Goal: Book appointment/travel/reservation

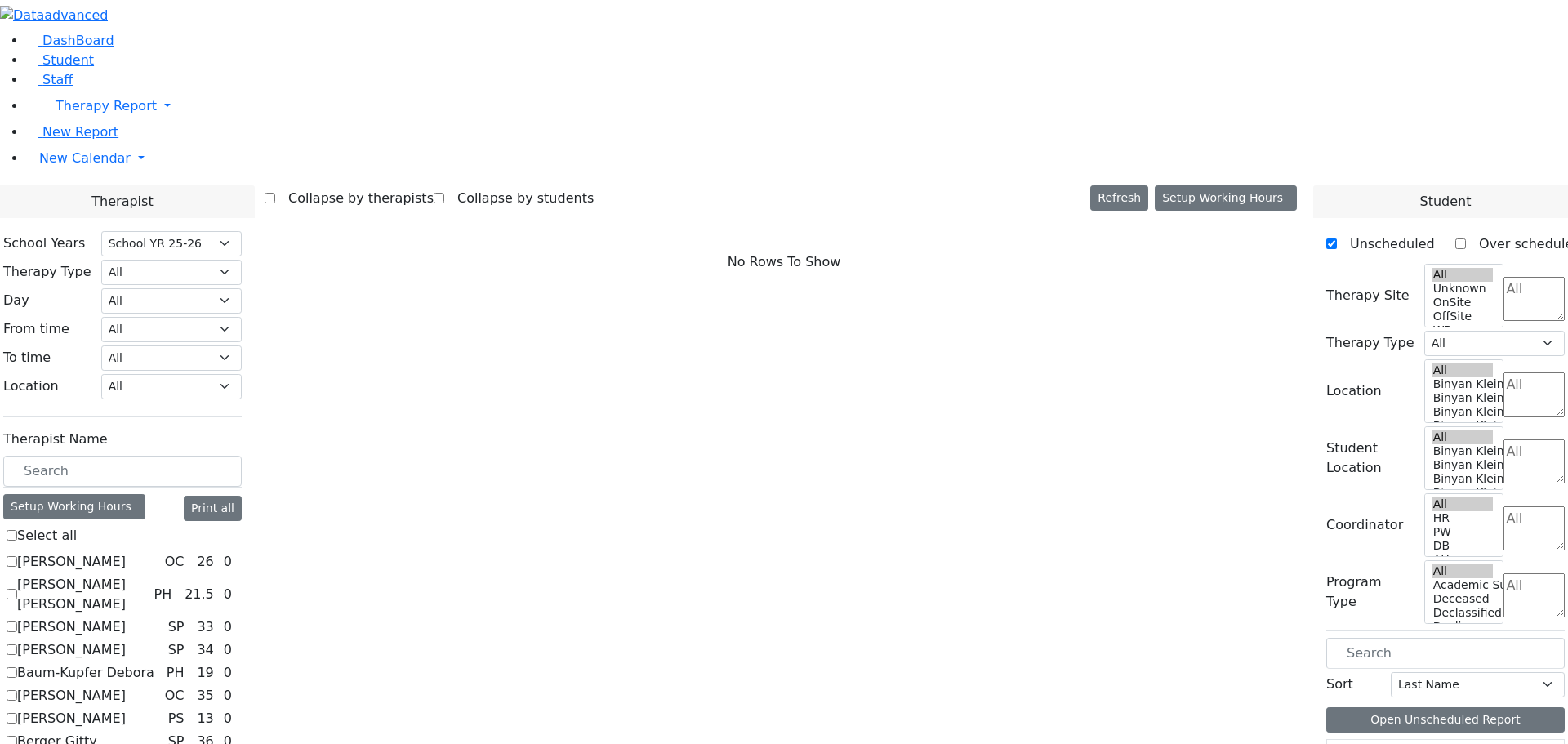
select select "212"
click at [55, 166] on span "New Calendar" at bounding box center [85, 158] width 92 height 16
click at [54, 199] on span "Calendar" at bounding box center [65, 191] width 59 height 16
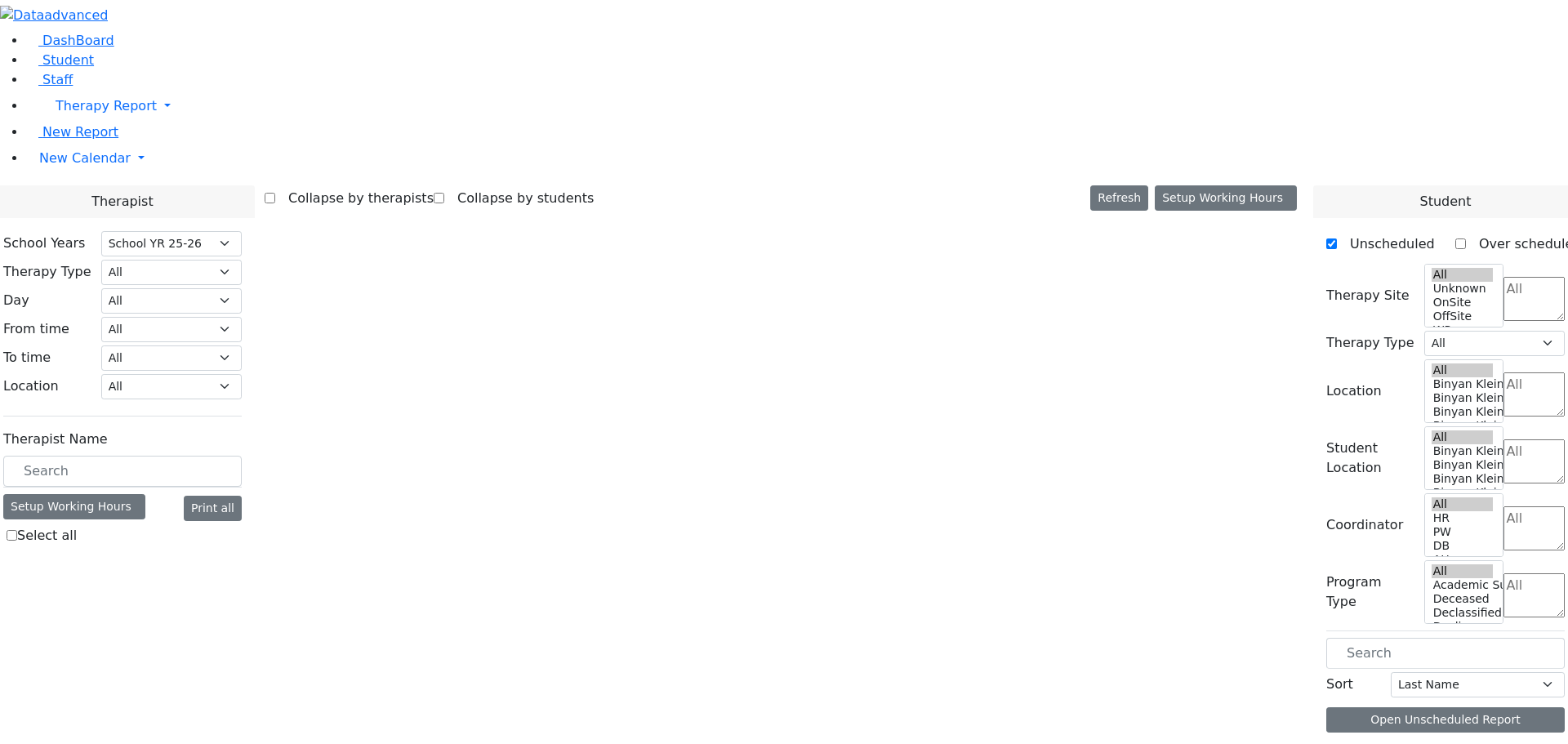
select select "212"
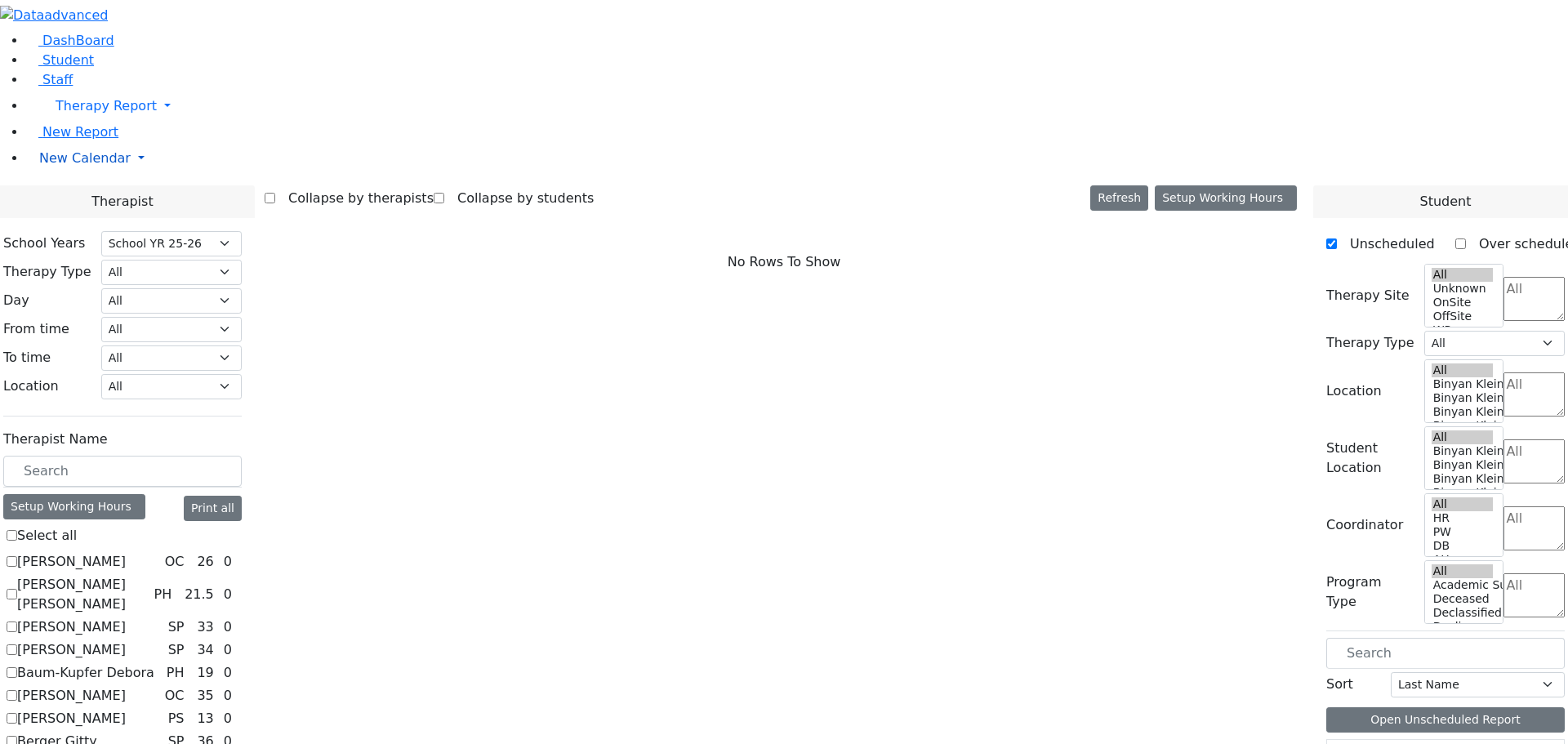
click at [63, 166] on span "New Calendar" at bounding box center [85, 158] width 92 height 16
click at [81, 199] on span "Calendar" at bounding box center [65, 191] width 59 height 16
select select "212"
drag, startPoint x: 208, startPoint y: 480, endPoint x: 210, endPoint y: 488, distance: 8.2
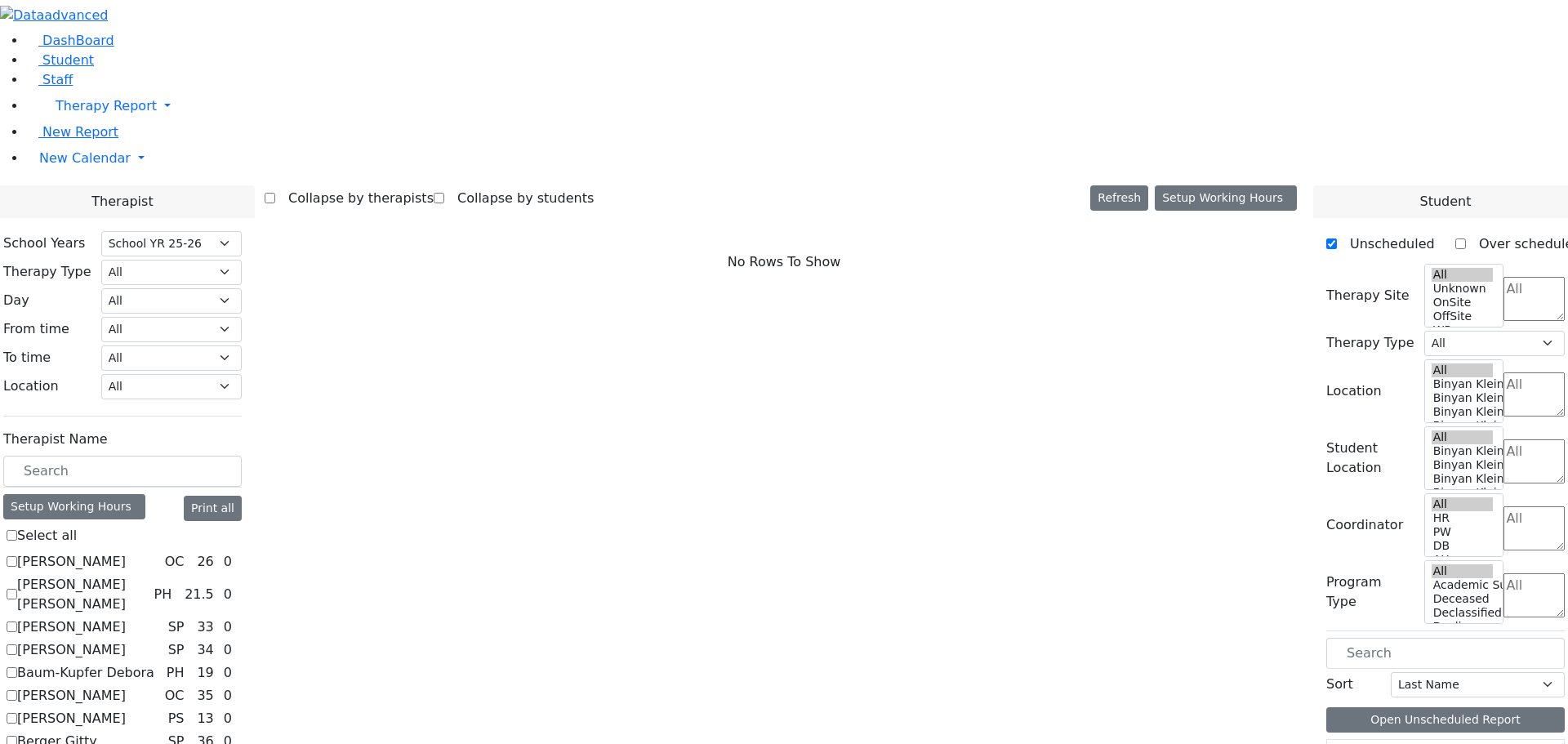
checkbox input "true"
select select "1"
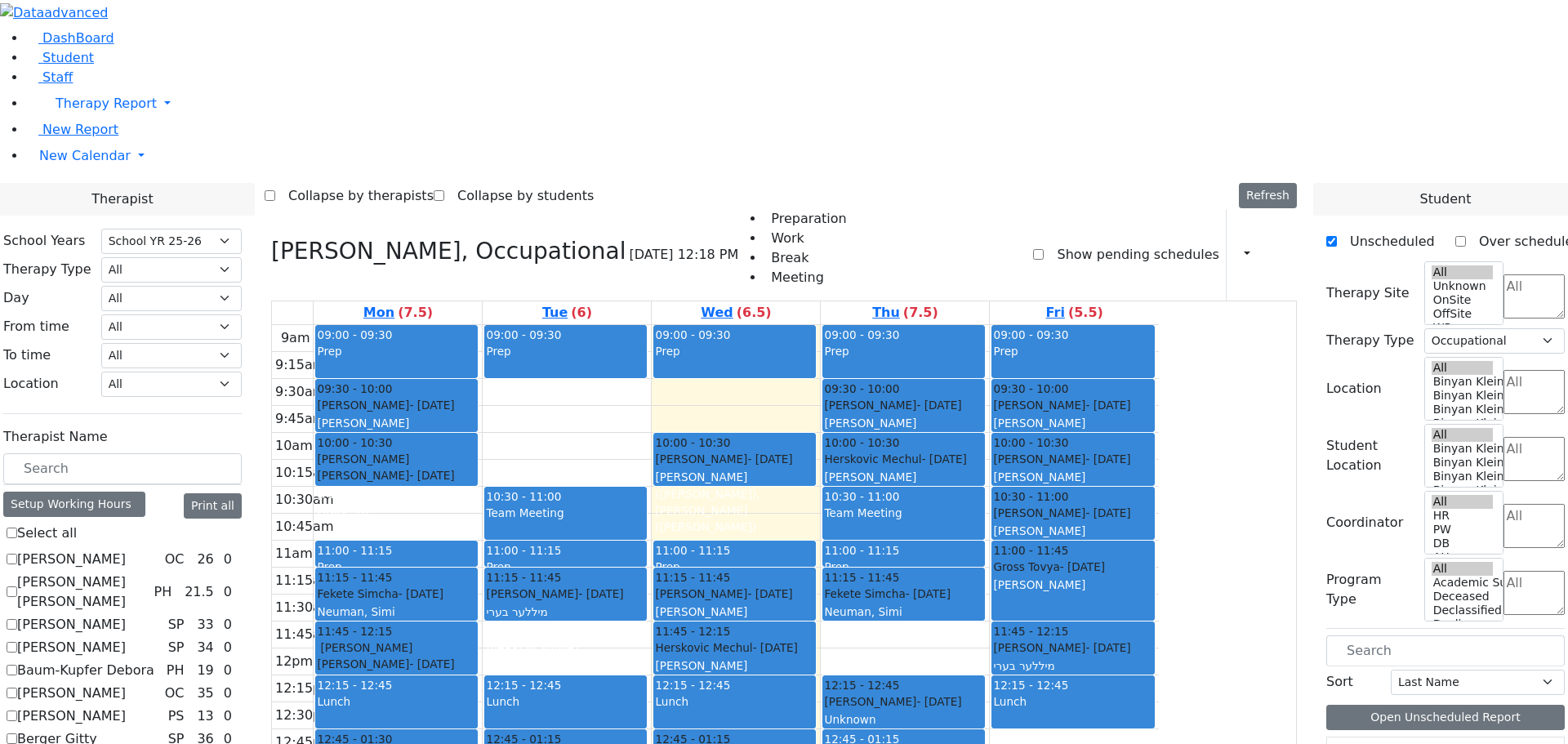
scroll to position [133, 0]
checkbox input "true"
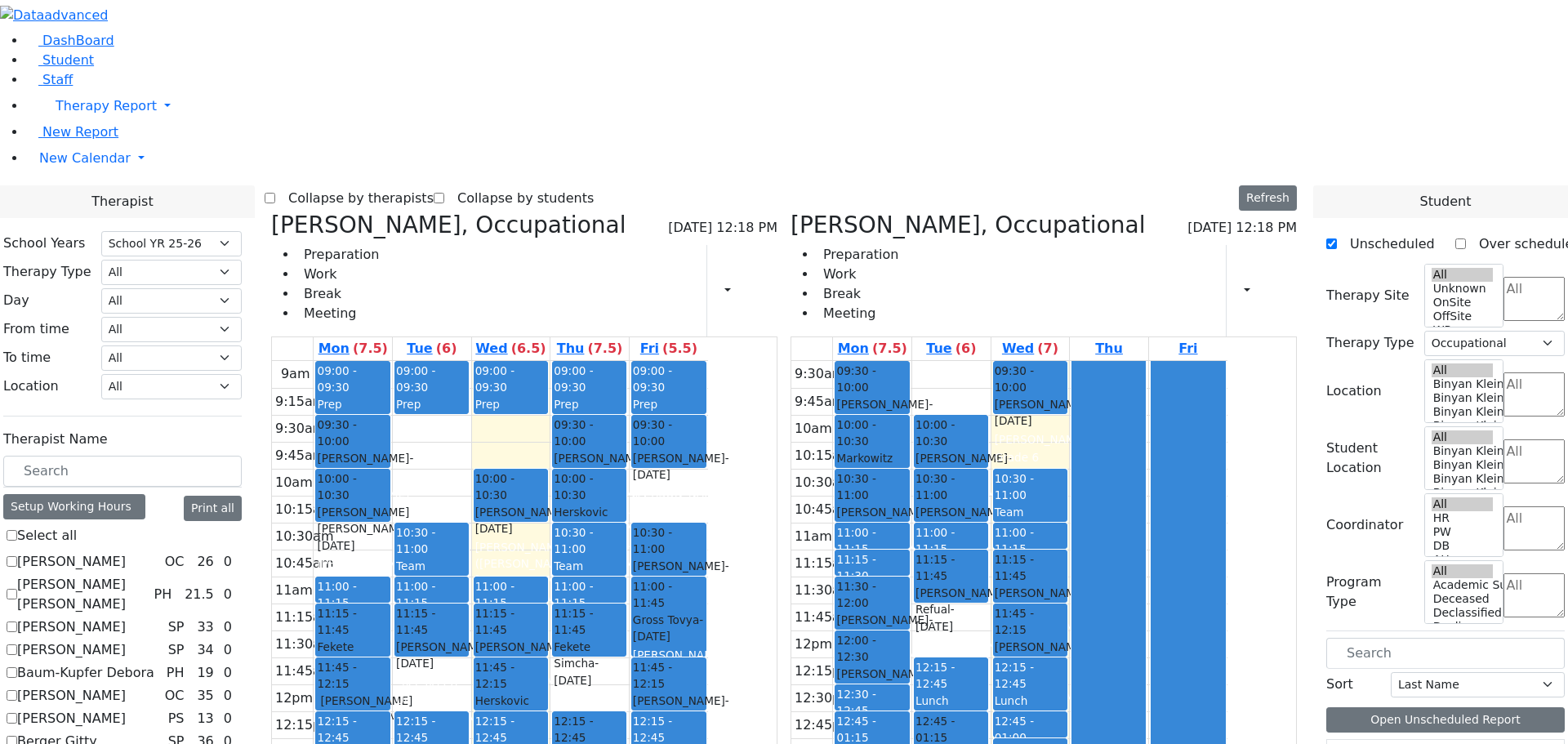
drag, startPoint x: 826, startPoint y: 242, endPoint x: 1139, endPoint y: 631, distance: 499.3
click at [1135, 619] on div "[PERSON_NAME], Occupational [DATE] 12:18 PM Preparation Work Break Meeting Prin…" at bounding box center [784, 610] width 1039 height 799
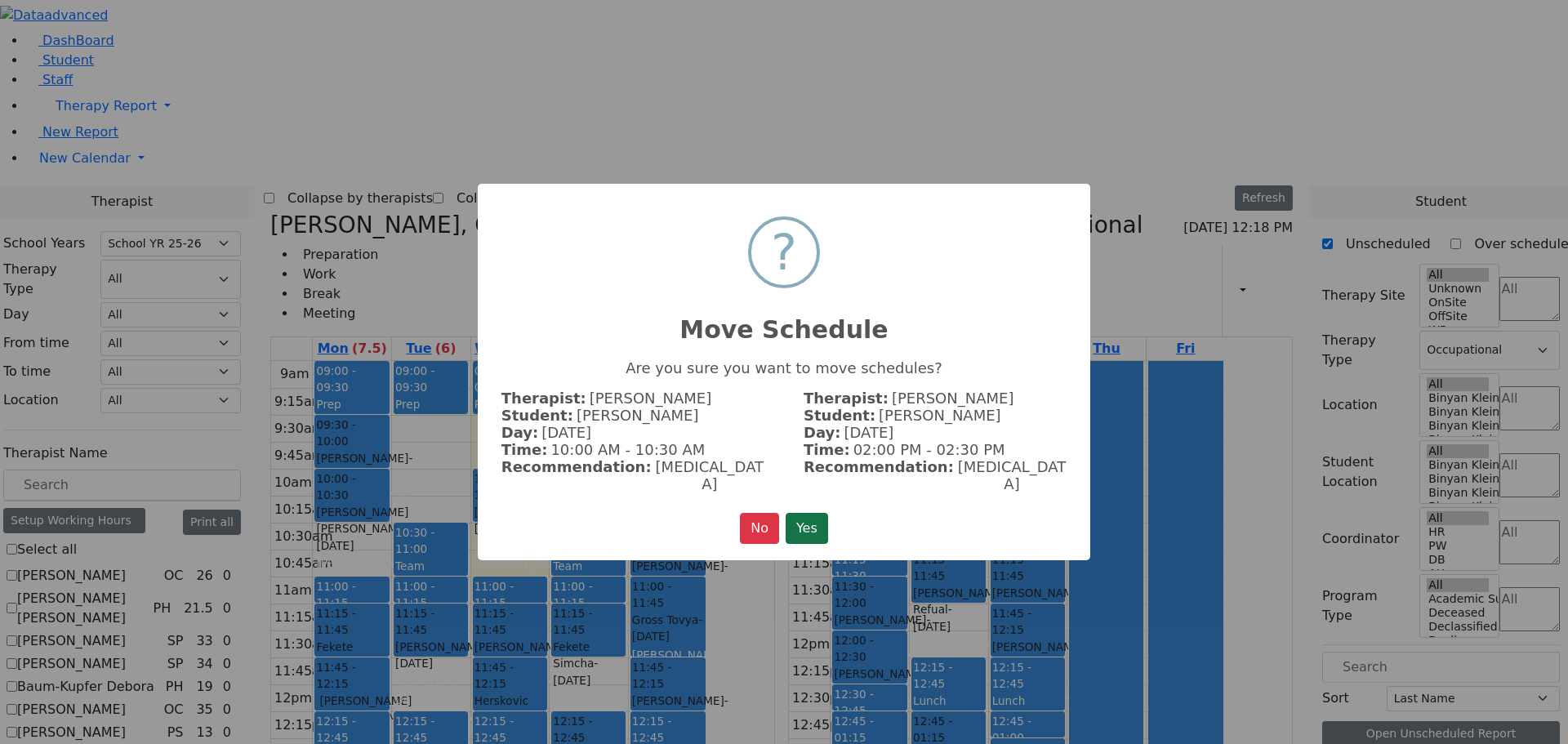
click at [809, 513] on button "Yes" at bounding box center [807, 529] width 42 height 31
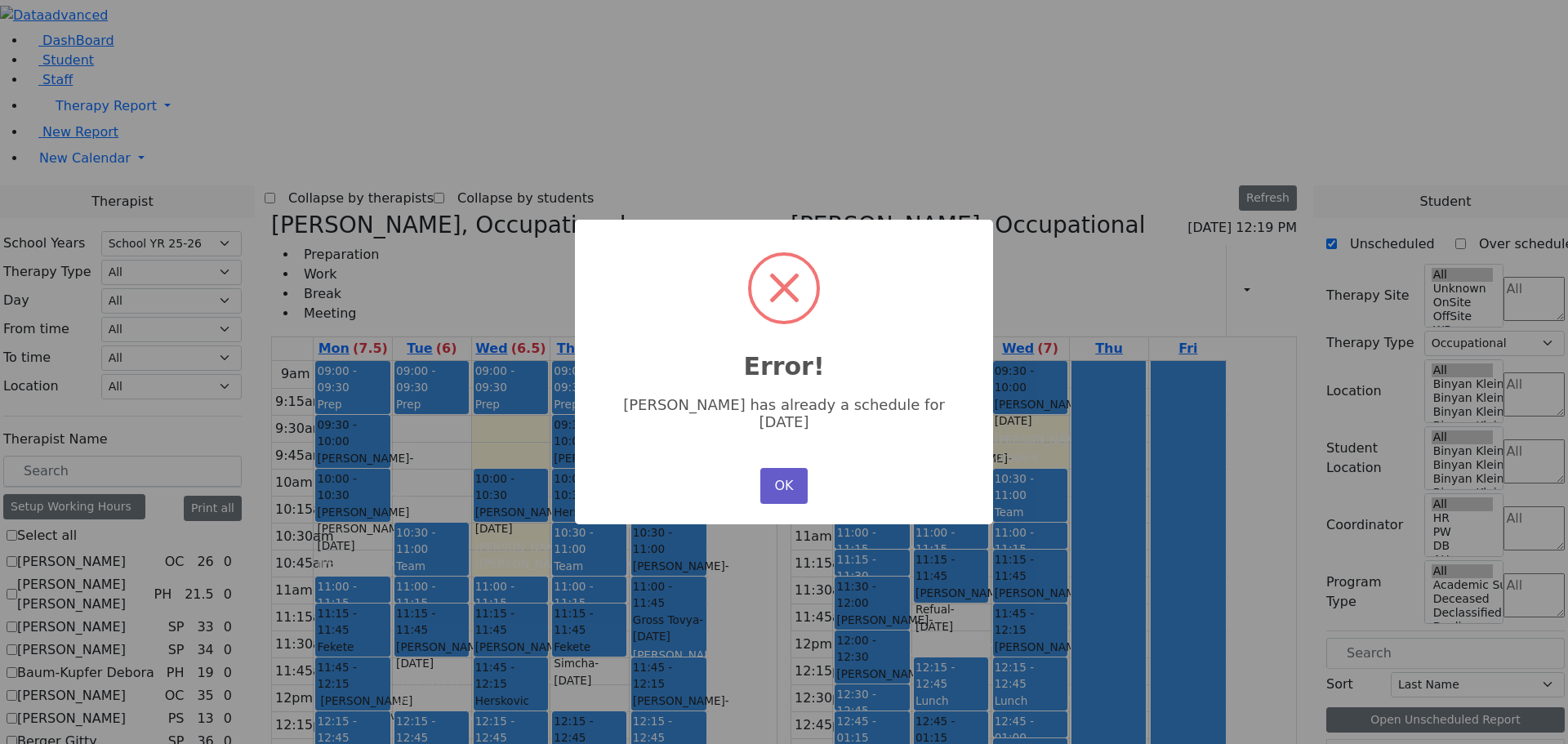
click at [781, 468] on button "OK" at bounding box center [784, 486] width 48 height 36
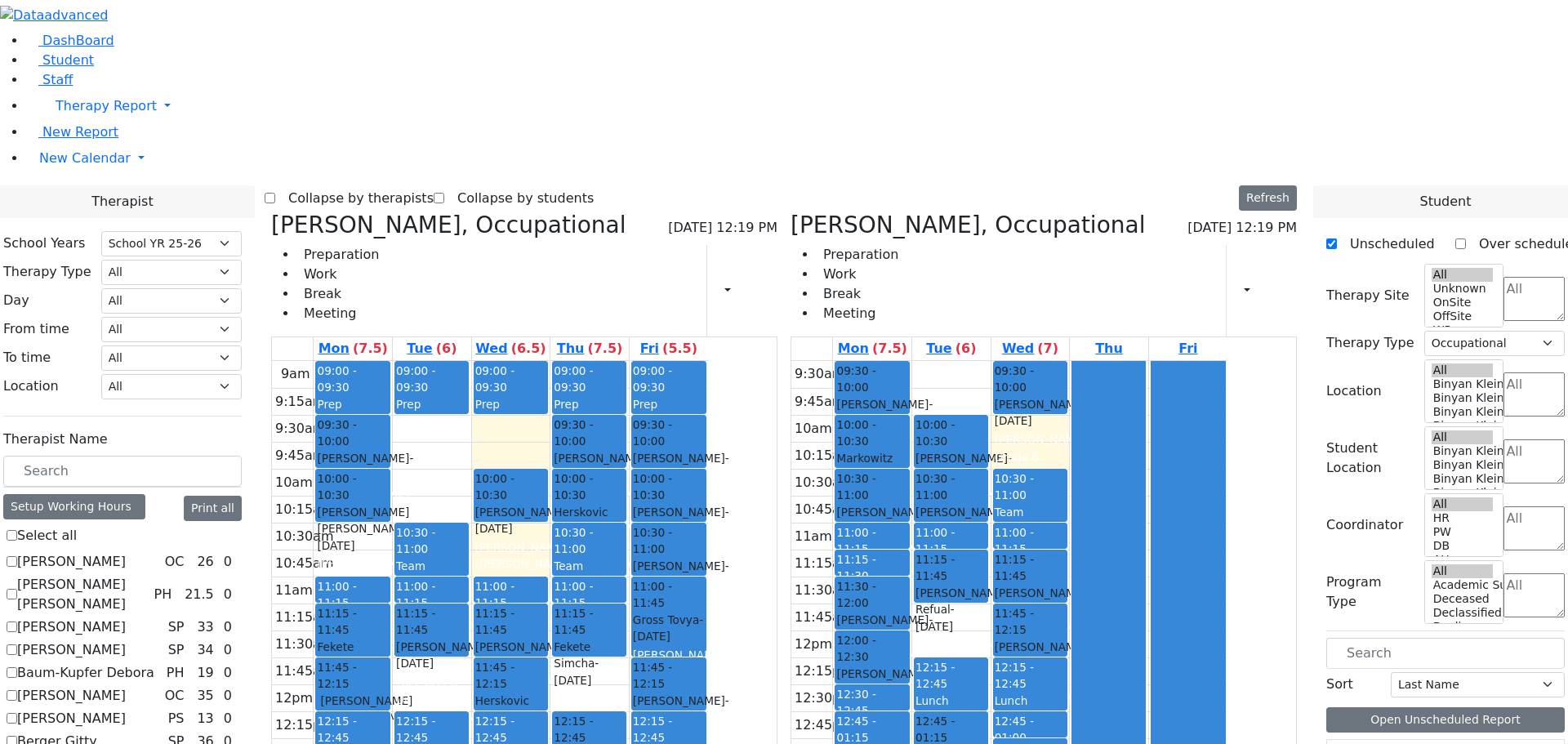
drag, startPoint x: 1135, startPoint y: 570, endPoint x: 1145, endPoint y: 625, distance: 55.9
click at [1070, 624] on div "09:30 - 10:00 [PERSON_NAME] - [DATE] [PERSON_NAME] Grade 6 10:30 - 11:00 Team M…" at bounding box center [1031, 658] width 78 height 593
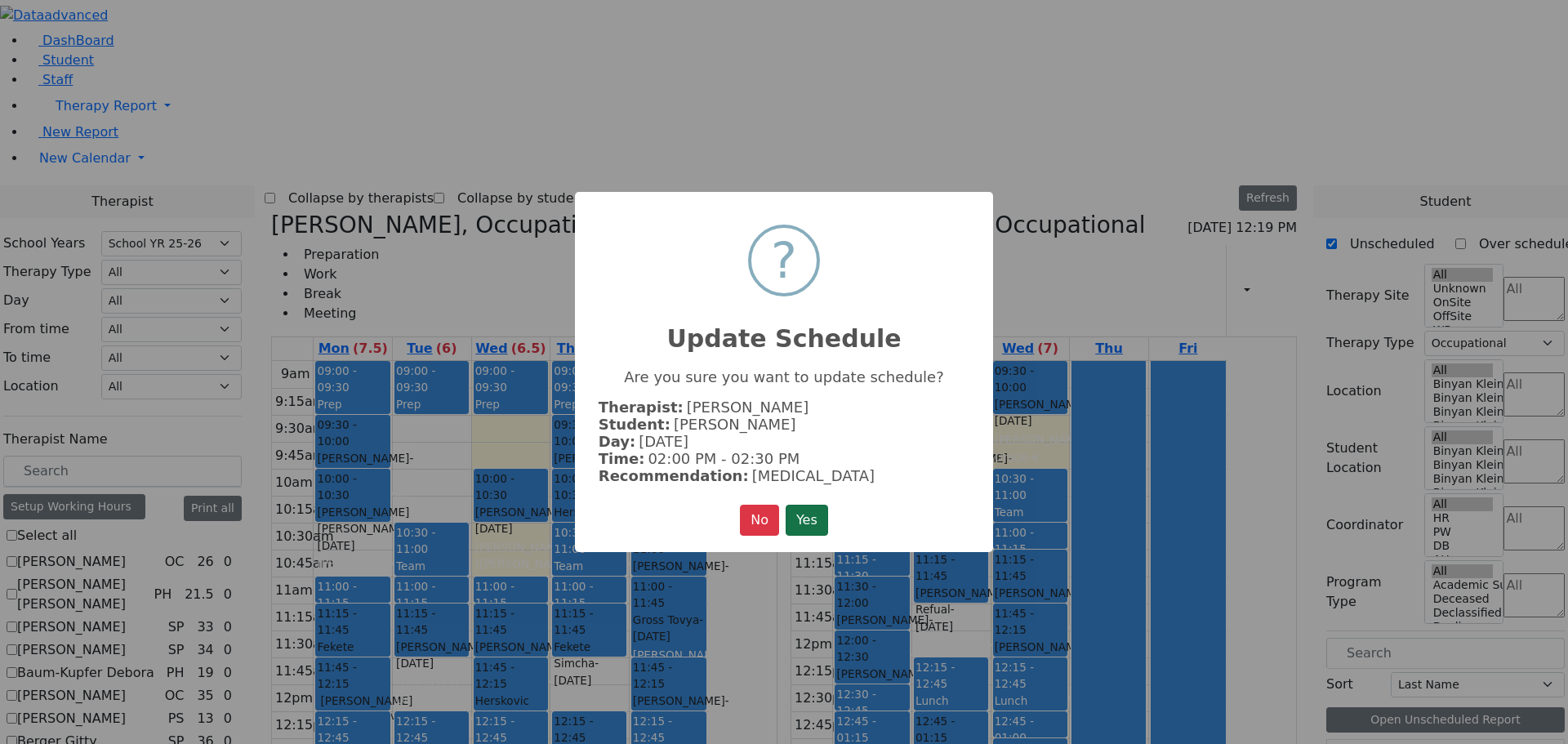
click at [817, 511] on button "Yes" at bounding box center [807, 520] width 42 height 31
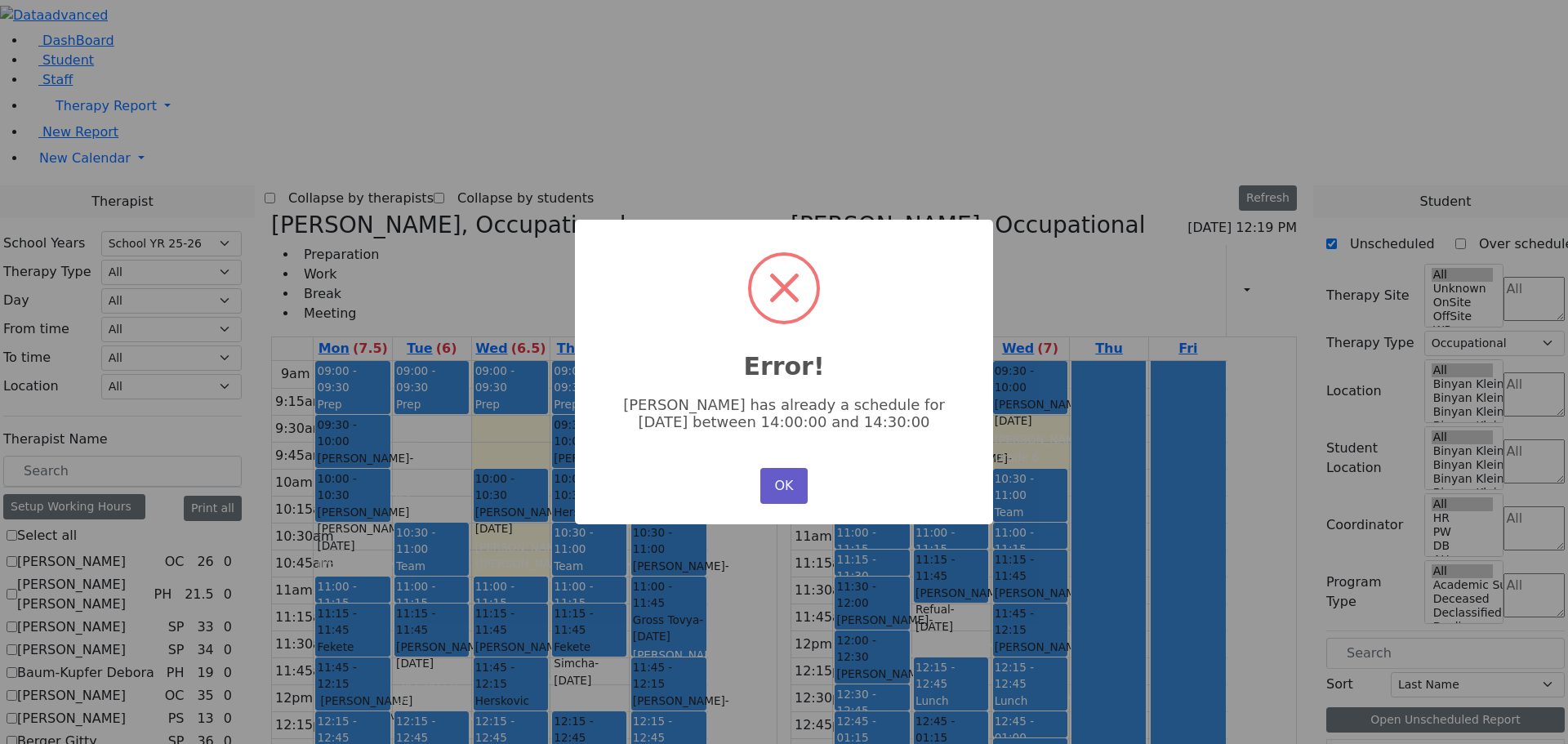
click at [773, 476] on button "OK" at bounding box center [784, 486] width 48 height 36
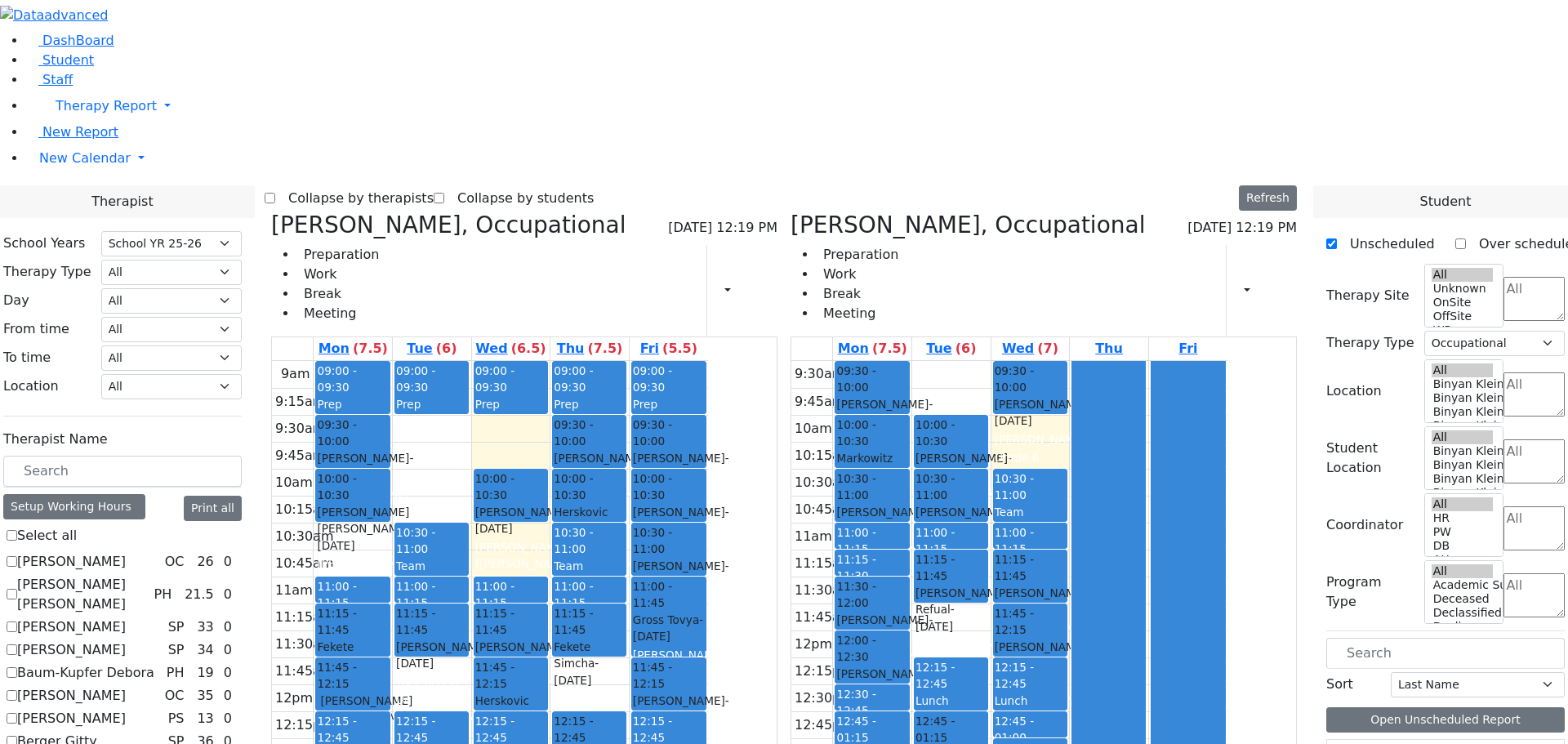
scroll to position [735, 0]
checkbox input "true"
select select
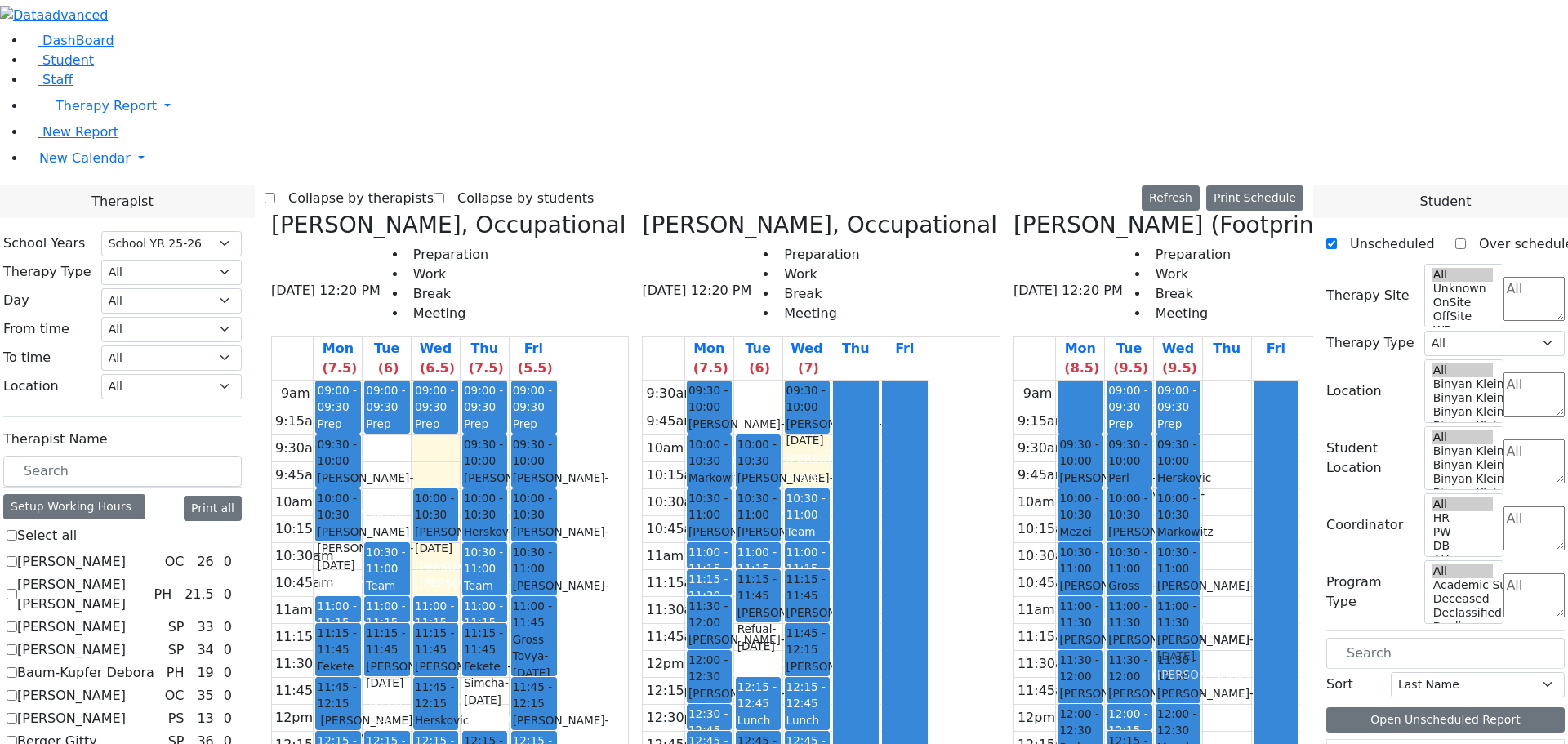
drag, startPoint x: 1197, startPoint y: 598, endPoint x: 1209, endPoint y: 315, distance: 283.3
click at [1202, 381] on div "09:00 - 09:30 Prep 09:30 - 10:00 [PERSON_NAME] Mechul - [DATE] [PERSON_NAME] 10…" at bounding box center [1179, 704] width 49 height 647
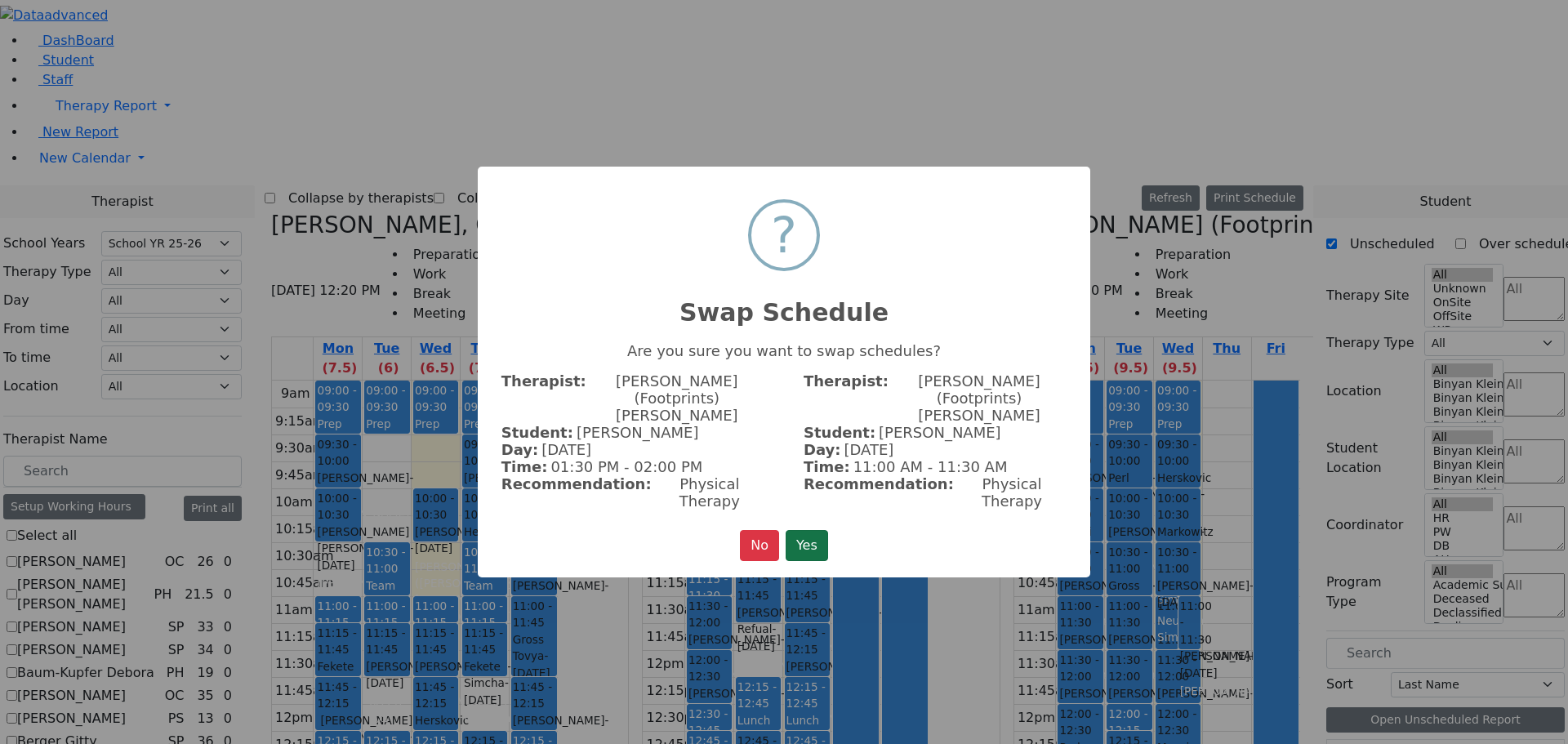
click at [815, 531] on button "Yes" at bounding box center [807, 546] width 42 height 31
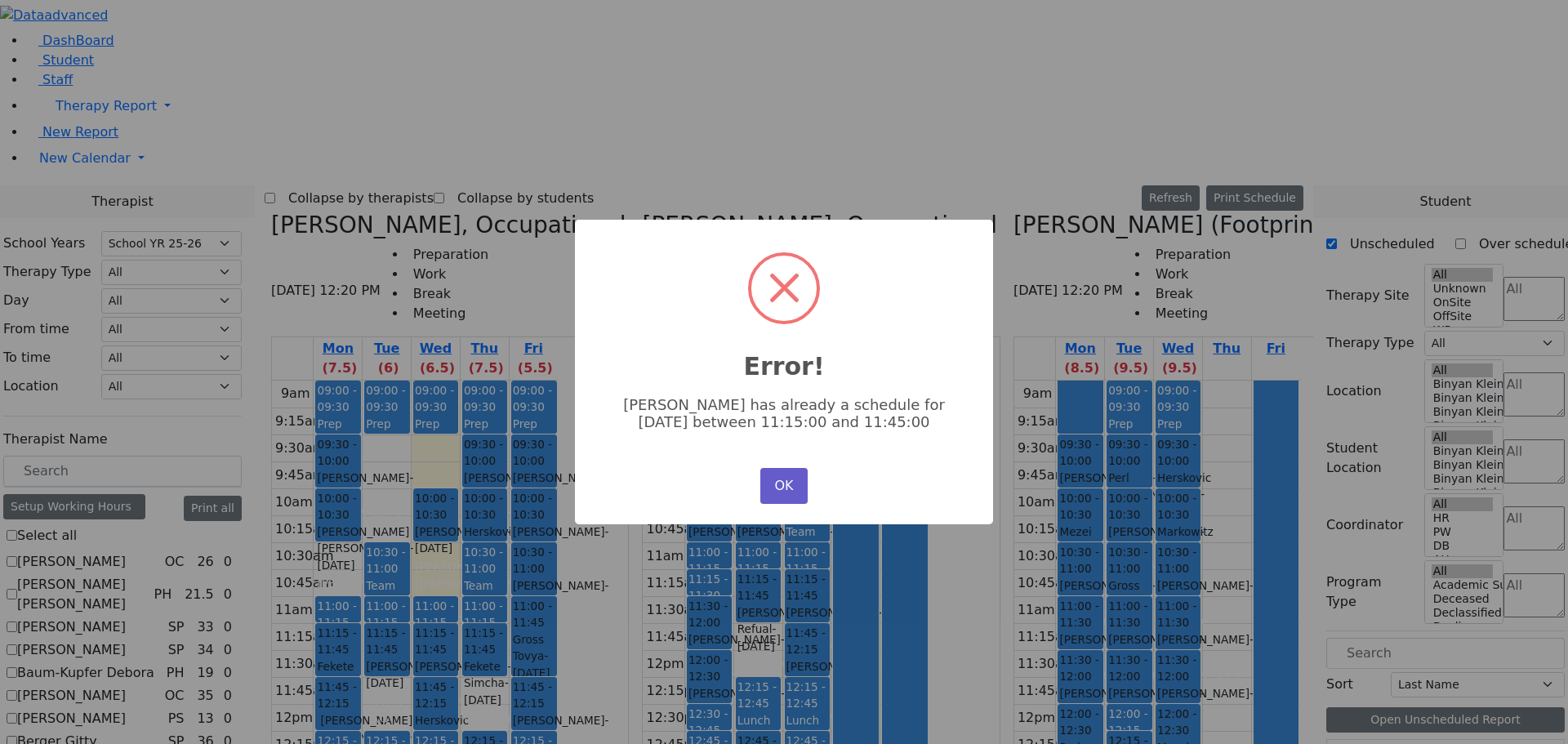
click at [780, 475] on button "OK" at bounding box center [784, 486] width 48 height 36
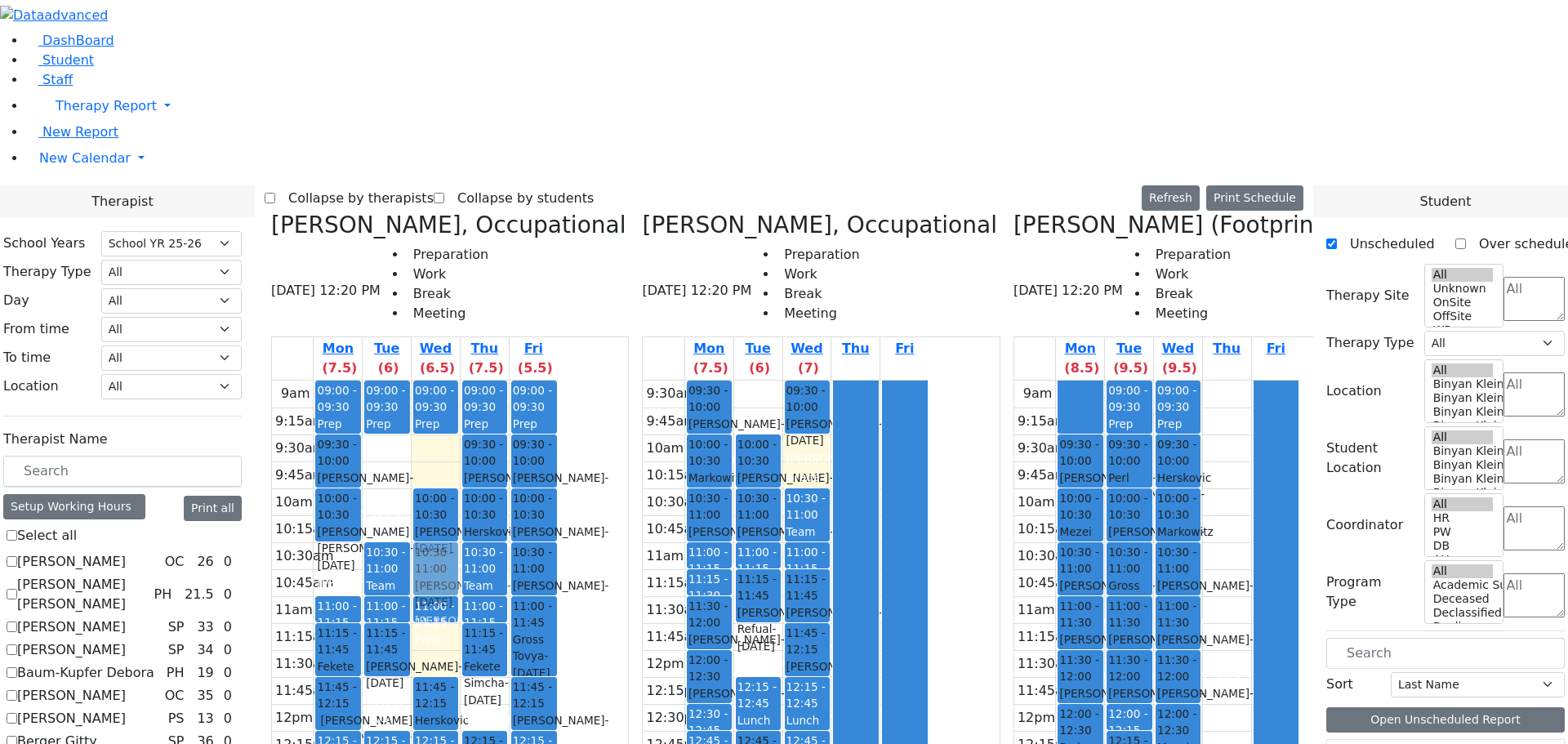
drag, startPoint x: 589, startPoint y: 362, endPoint x: 581, endPoint y: 284, distance: 78.4
click at [460, 381] on div "09:00 - 09:30 Prep 10:00 - 10:30 [PERSON_NAME] - [DATE] [PERSON_NAME] ([PERSON_…" at bounding box center [436, 704] width 49 height 647
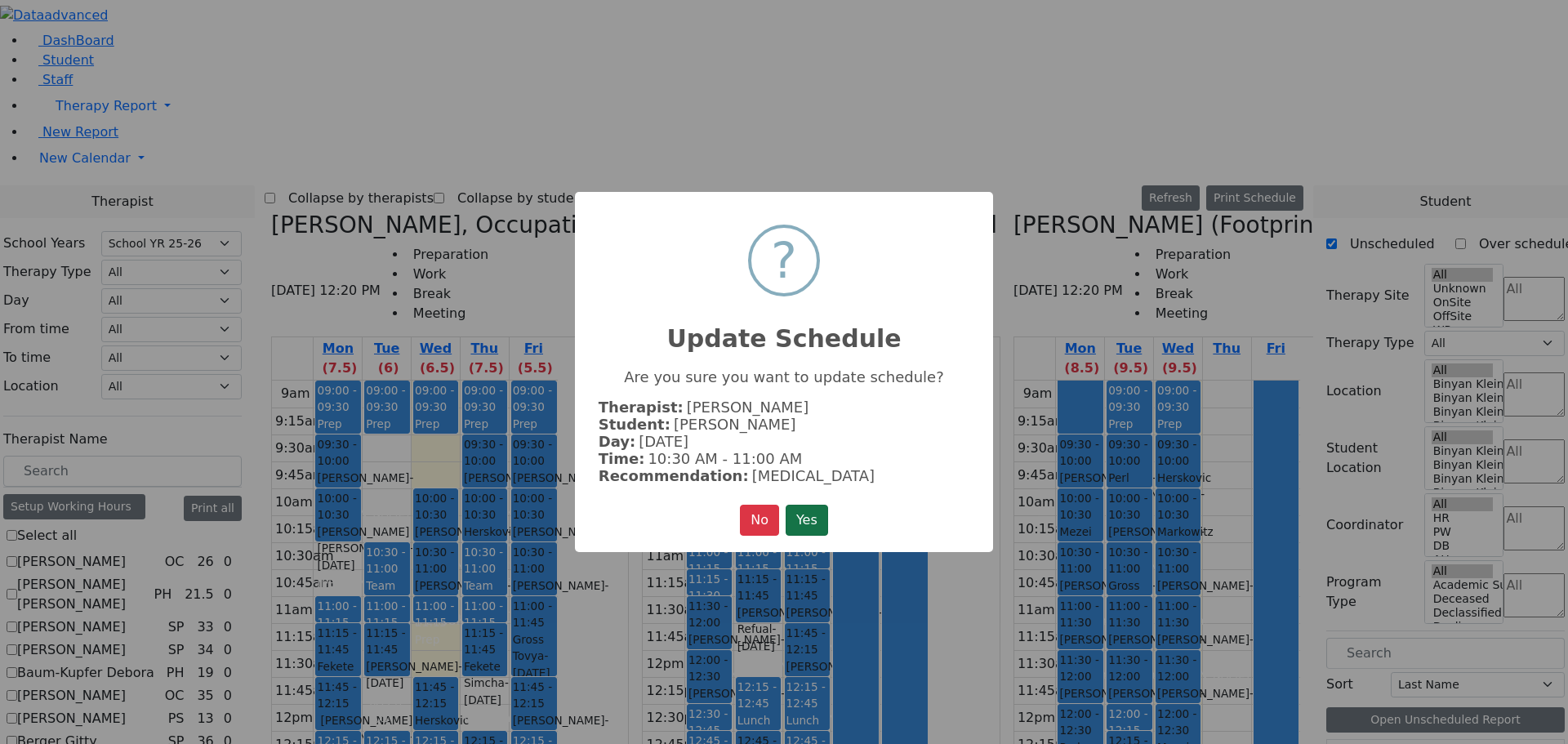
click at [812, 509] on button "Yes" at bounding box center [807, 520] width 42 height 31
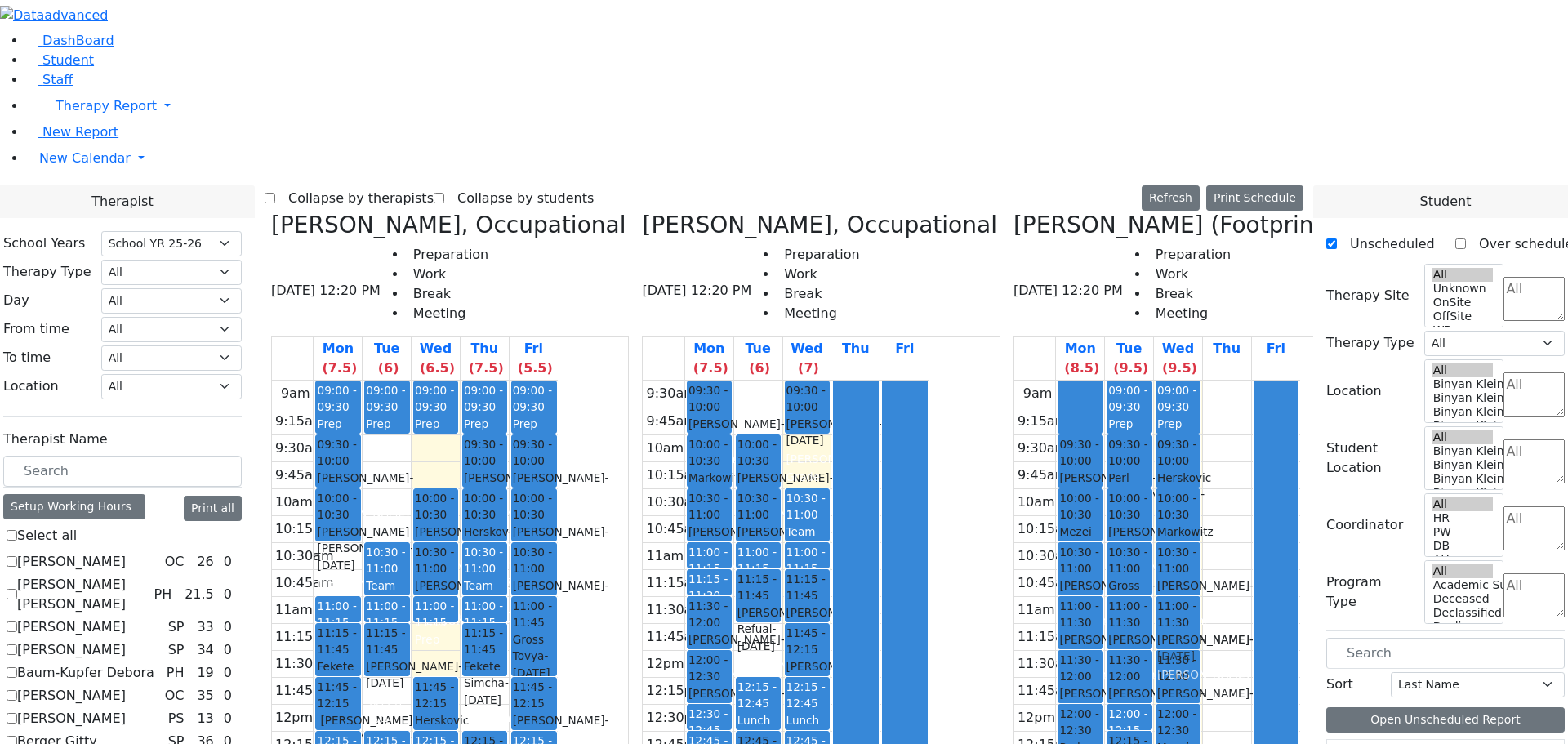
drag, startPoint x: 1201, startPoint y: 605, endPoint x: 1188, endPoint y: 333, distance: 272.3
click at [1188, 381] on div "09:00 - 09:30 Prep 09:30 - 10:00 [PERSON_NAME] Mechul - [DATE] [PERSON_NAME] 10…" at bounding box center [1179, 704] width 49 height 647
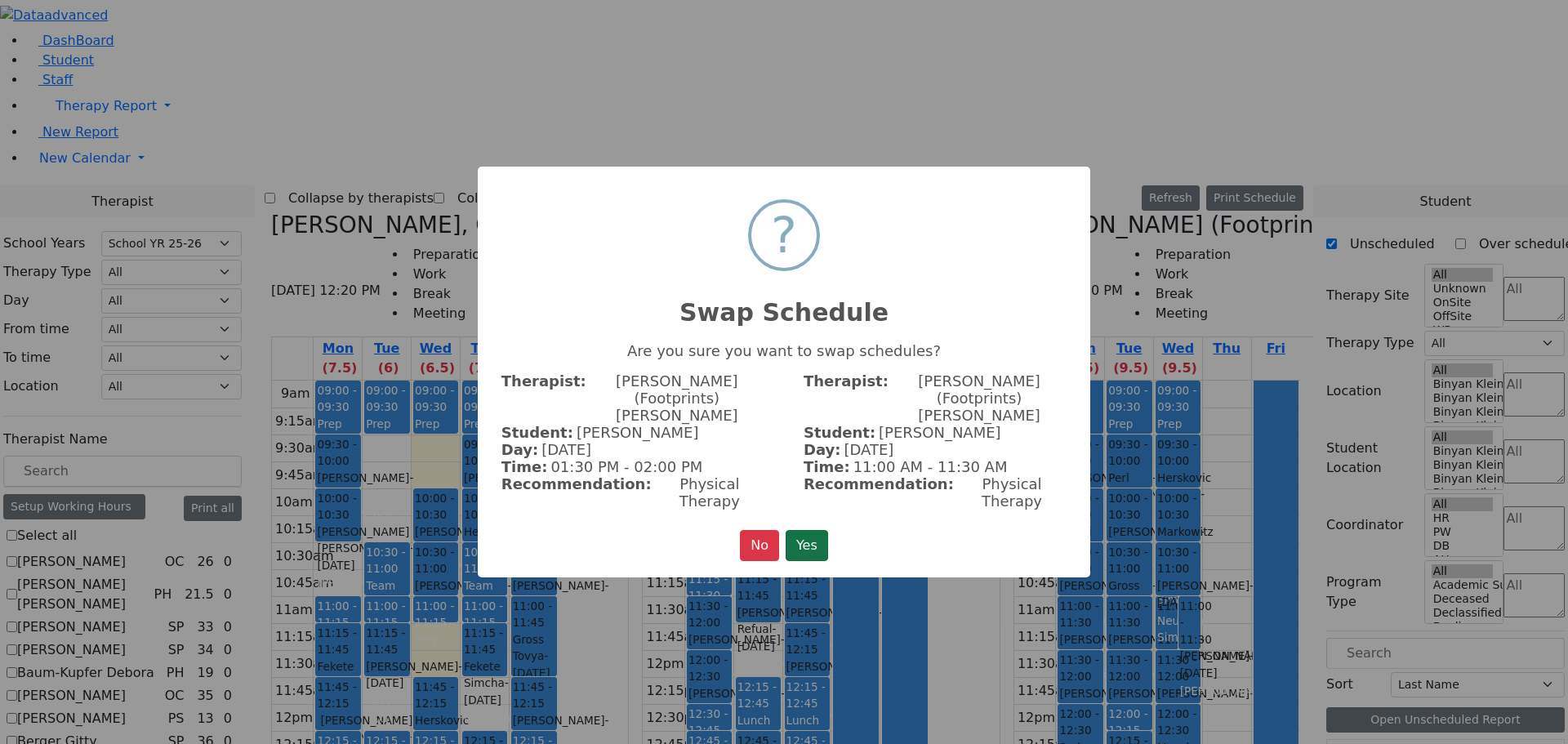
click at [819, 531] on button "Yes" at bounding box center [807, 546] width 42 height 31
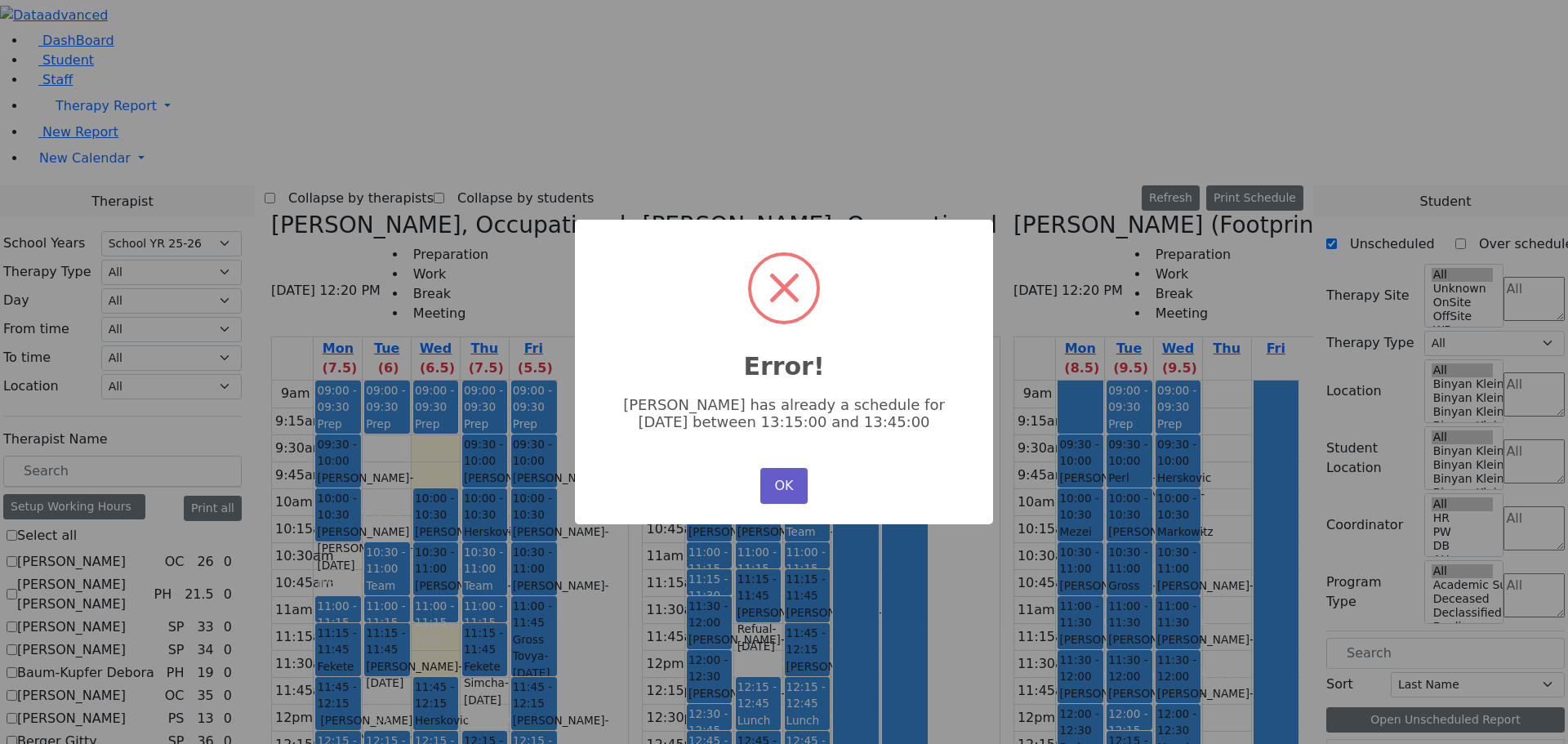
click at [783, 476] on button "OK" at bounding box center [784, 486] width 48 height 36
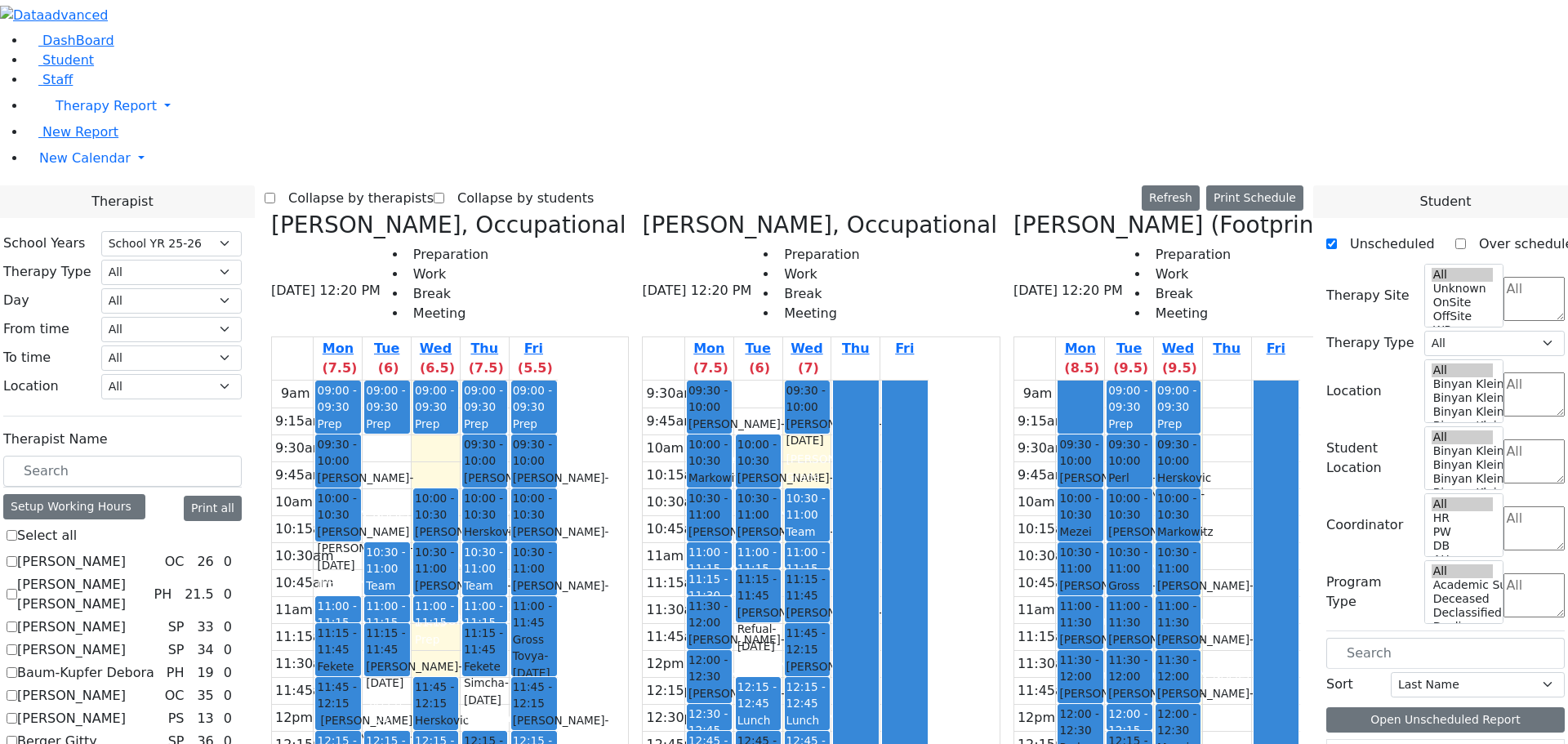
drag, startPoint x: 1199, startPoint y: 661, endPoint x: 1182, endPoint y: 604, distance: 59.5
click at [1182, 604] on div "09:00 - 09:30 Prep 09:30 - 10:00 [PERSON_NAME] Mechul - [DATE] [PERSON_NAME] 10…" at bounding box center [1179, 704] width 49 height 647
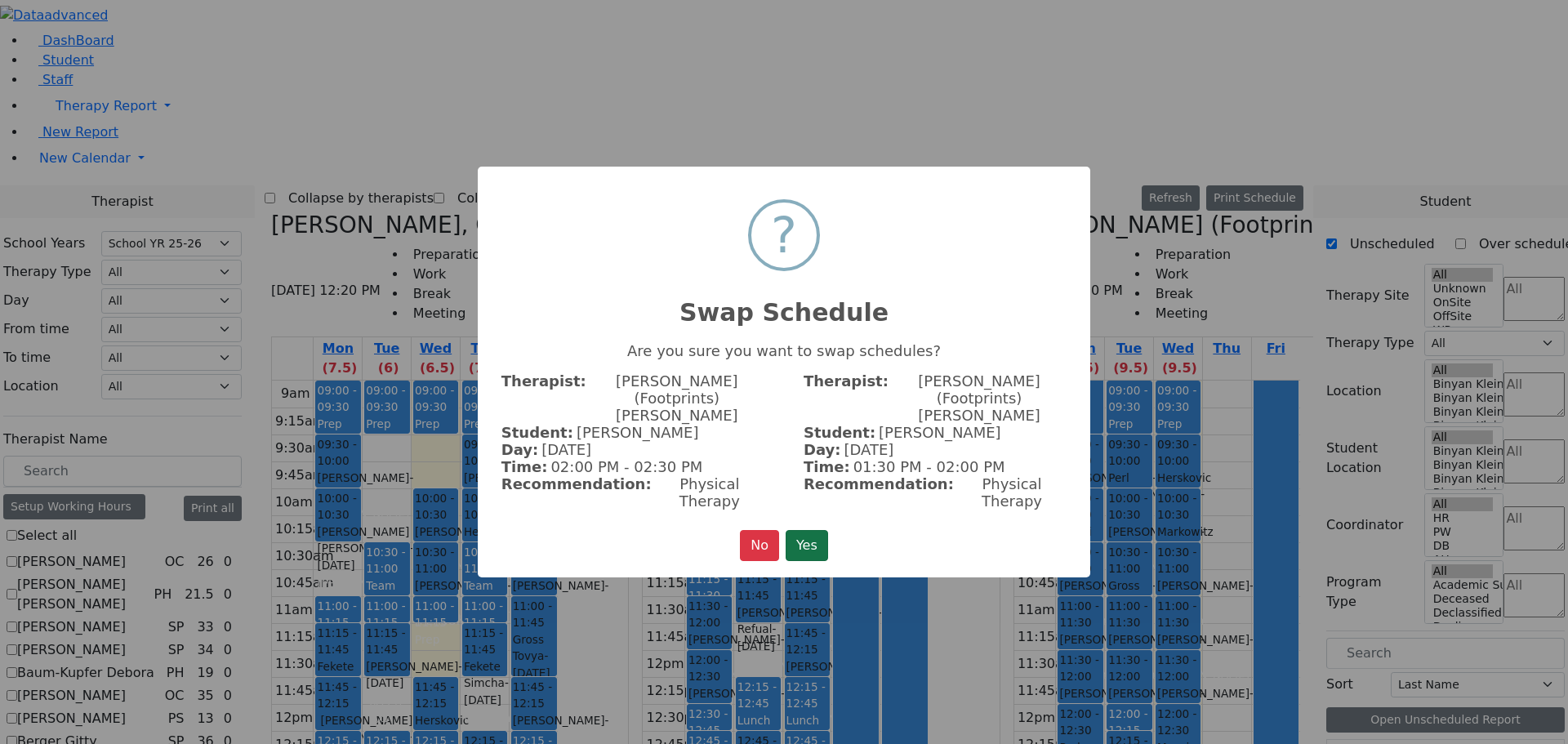
click at [815, 531] on button "Yes" at bounding box center [807, 546] width 42 height 31
